Goal: Task Accomplishment & Management: Use online tool/utility

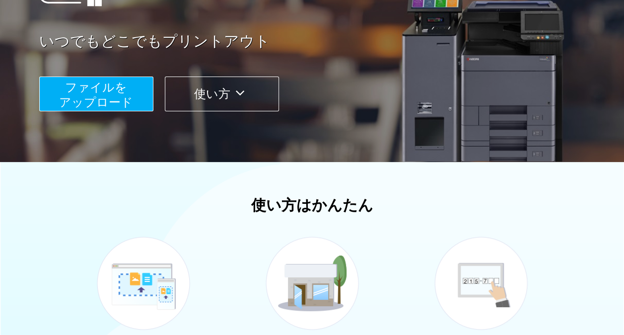
scroll to position [99, 0]
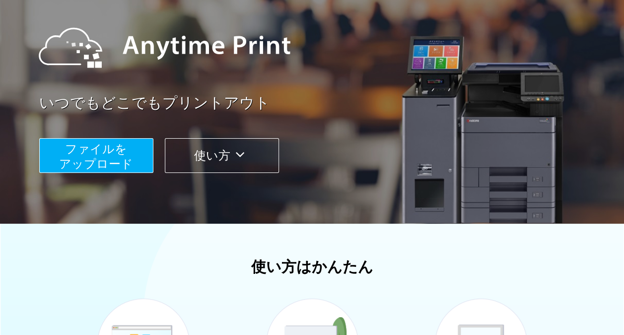
click at [108, 159] on span "ファイルを ​​アップロード" at bounding box center [96, 156] width 74 height 28
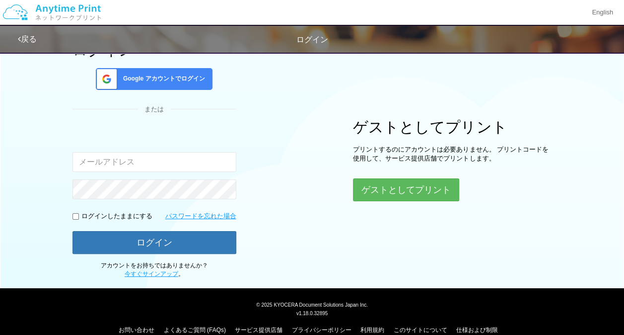
click at [130, 162] on input "email" at bounding box center [155, 162] width 164 height 20
click at [183, 136] on div "入力されたメールアドレスまたはパスワードが正しくありません。" at bounding box center [155, 150] width 164 height 43
click at [393, 189] on button "ゲストとしてプリント" at bounding box center [405, 190] width 105 height 22
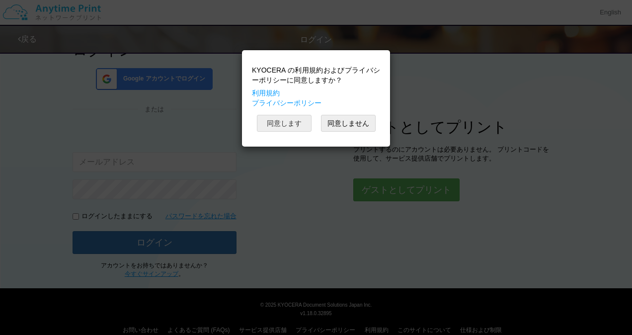
click at [298, 124] on button "同意します" at bounding box center [284, 123] width 55 height 17
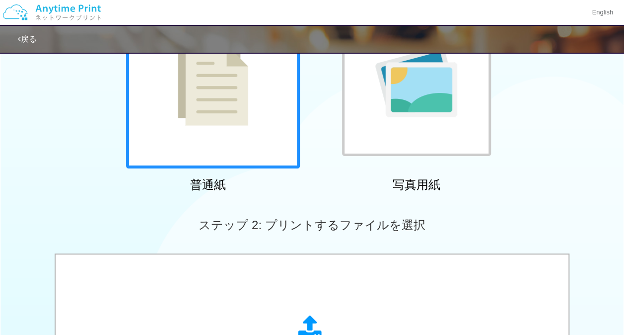
scroll to position [167, 0]
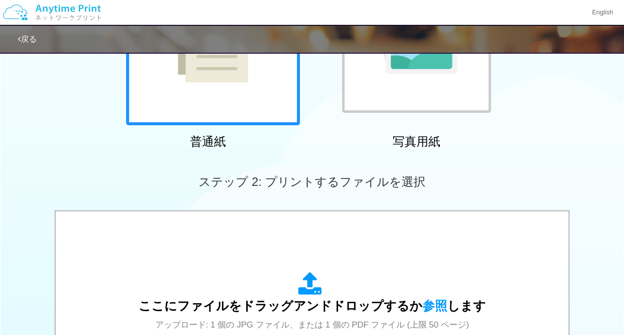
click at [234, 118] on div at bounding box center [213, 38] width 174 height 174
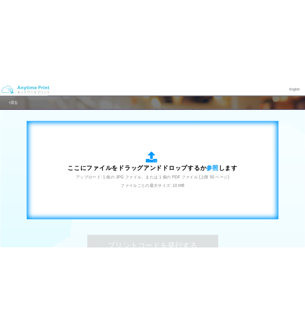
scroll to position [316, 0]
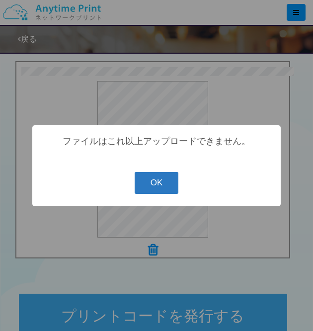
click at [159, 180] on button "OK" at bounding box center [157, 183] width 44 height 22
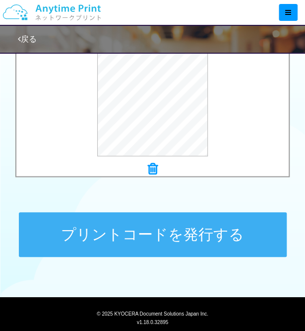
scroll to position [298, 0]
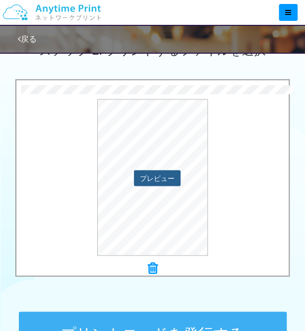
click at [151, 180] on button "プレビュー" at bounding box center [157, 178] width 47 height 16
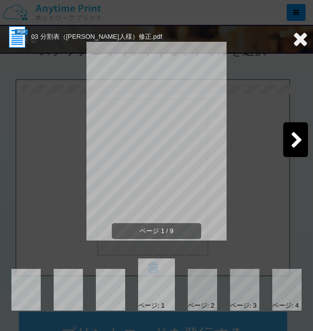
click at [211, 288] on div at bounding box center [202, 290] width 29 height 42
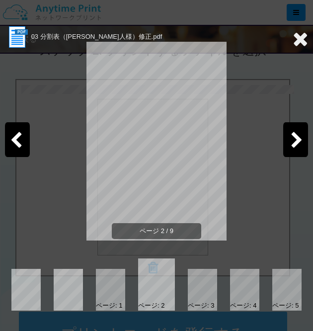
click at [200, 292] on div at bounding box center [202, 290] width 29 height 42
click at [215, 290] on div at bounding box center [202, 290] width 29 height 42
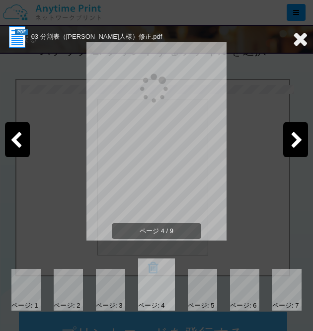
click at [239, 288] on div at bounding box center [244, 290] width 29 height 42
click at [249, 288] on div at bounding box center [244, 290] width 29 height 42
click at [277, 287] on div at bounding box center [286, 290] width 29 height 42
click at [285, 287] on div at bounding box center [286, 290] width 29 height 42
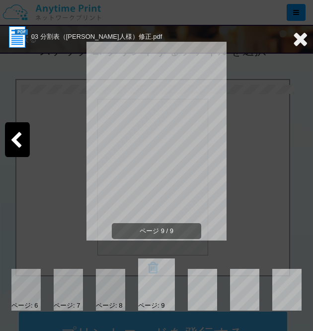
click at [296, 42] on icon at bounding box center [300, 39] width 15 height 20
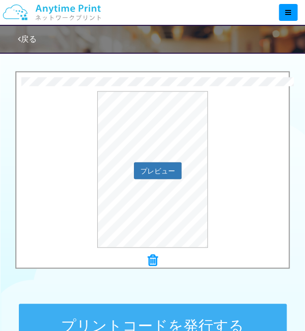
scroll to position [348, 0]
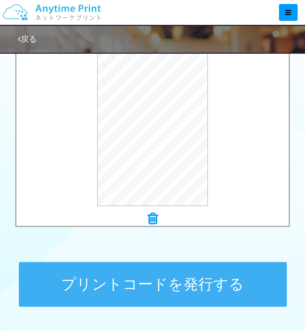
click at [152, 213] on icon at bounding box center [153, 218] width 10 height 13
click at [75, 279] on button "プリントコードを発行する" at bounding box center [153, 284] width 268 height 45
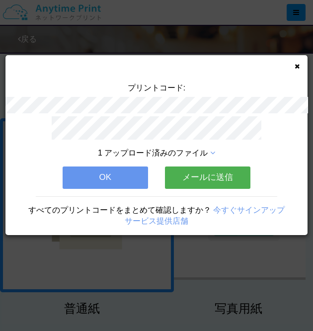
click at [97, 175] on button "OK" at bounding box center [105, 177] width 85 height 22
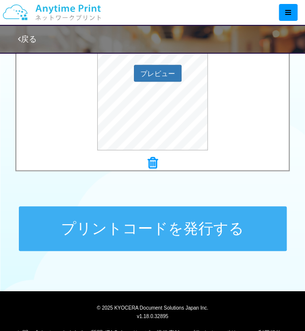
scroll to position [439, 0]
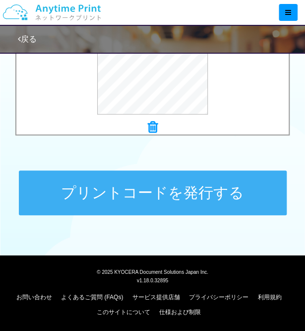
click at [77, 189] on button "プリントコードを発行する" at bounding box center [153, 192] width 268 height 45
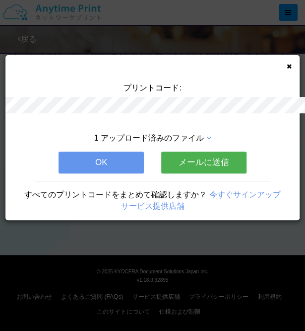
scroll to position [0, 0]
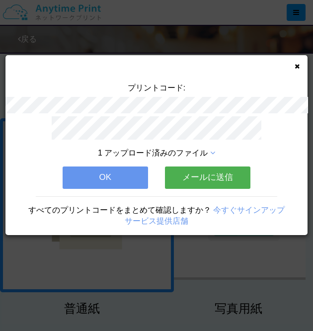
click at [123, 176] on button "OK" at bounding box center [105, 177] width 85 height 22
